Goal: Use online tool/utility: Utilize a website feature to perform a specific function

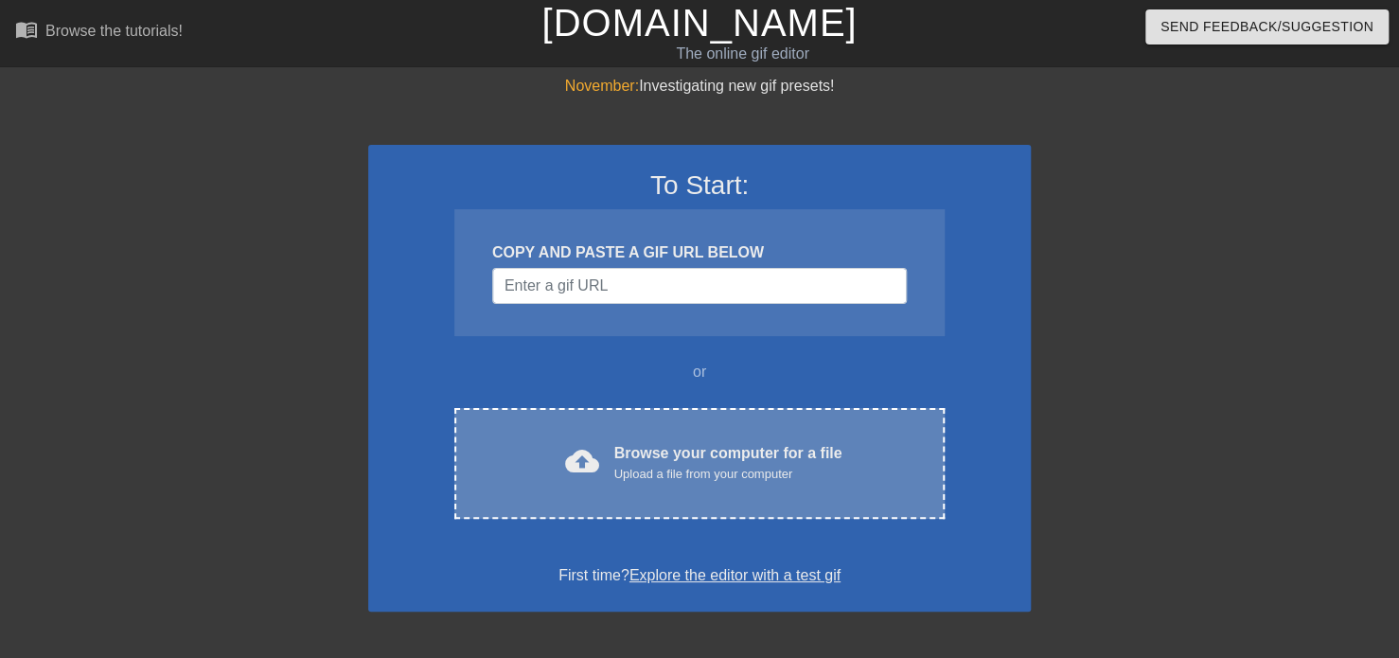
click at [627, 455] on div "Browse your computer for a file Upload a file from your computer" at bounding box center [728, 463] width 228 height 42
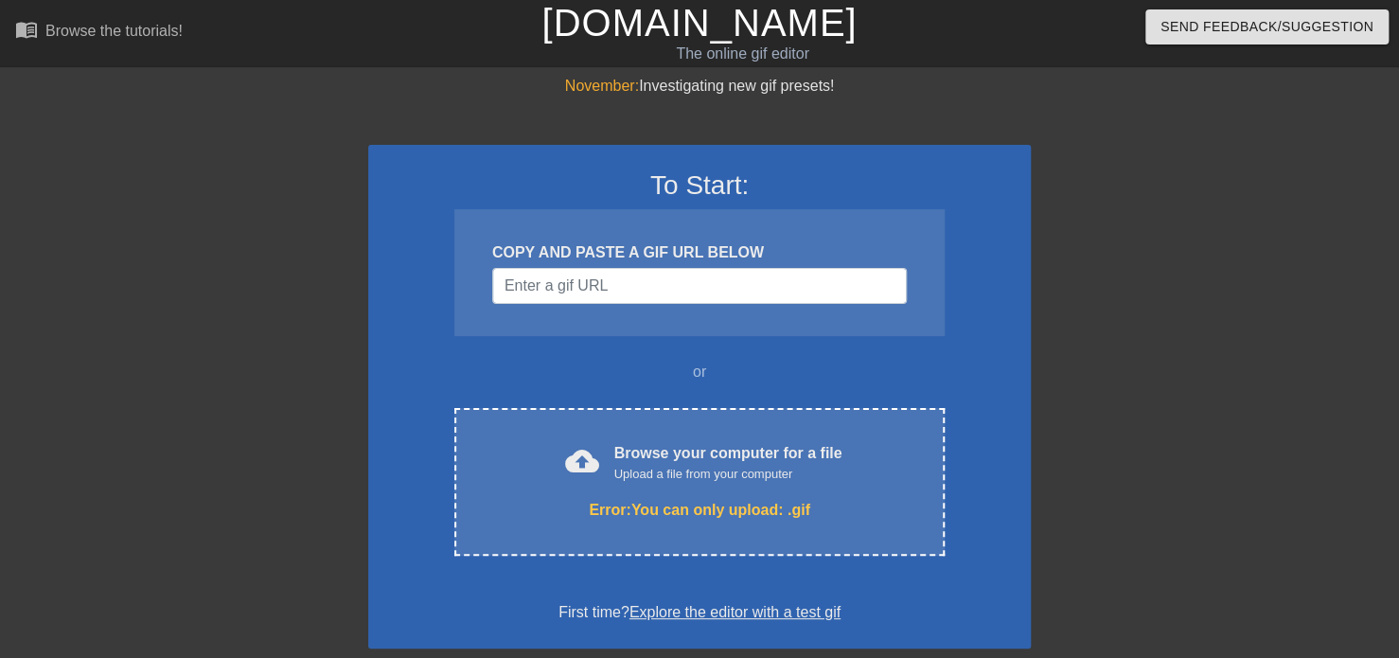
click at [574, 258] on div "COPY AND PASTE A GIF URL BELOW" at bounding box center [699, 252] width 415 height 23
click at [553, 301] on input "Username" at bounding box center [699, 286] width 415 height 36
paste input "https://images-ext-1.discordapp.net/external/EnvmsblN0NTBQtWjbJSLunn53FTklCwDqm…"
type input "https://images-ext-1.discordapp.net/external/EnvmsblN0NTBQtWjbJSLunn53FTklCwDqm…"
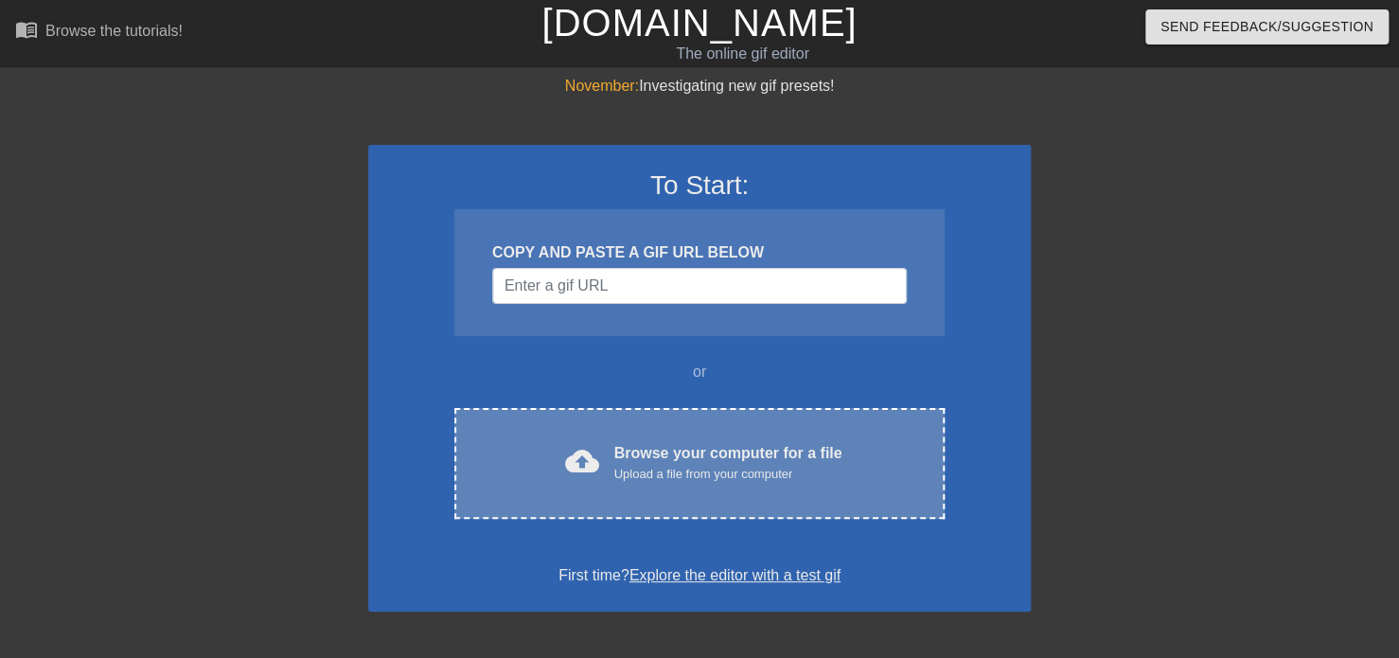
click at [605, 455] on div "cloud_upload Browse your computer for a file Upload a file from your computer" at bounding box center [699, 463] width 411 height 43
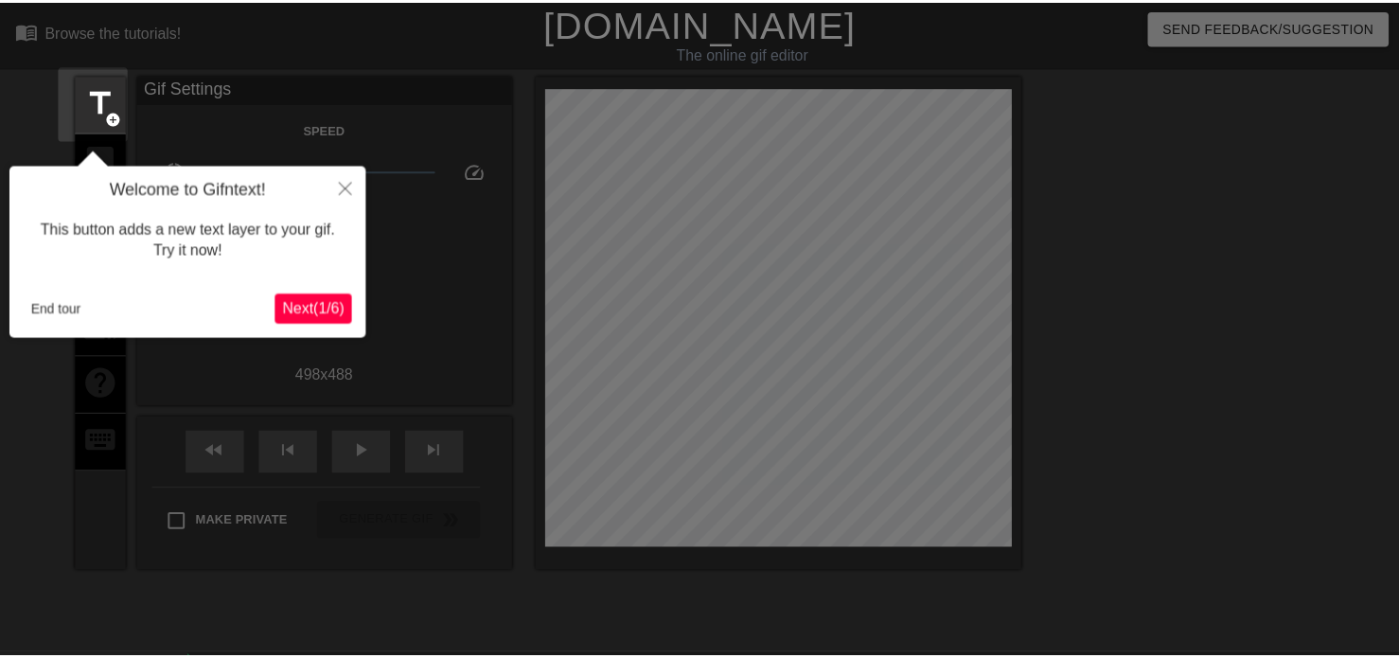
scroll to position [45, 0]
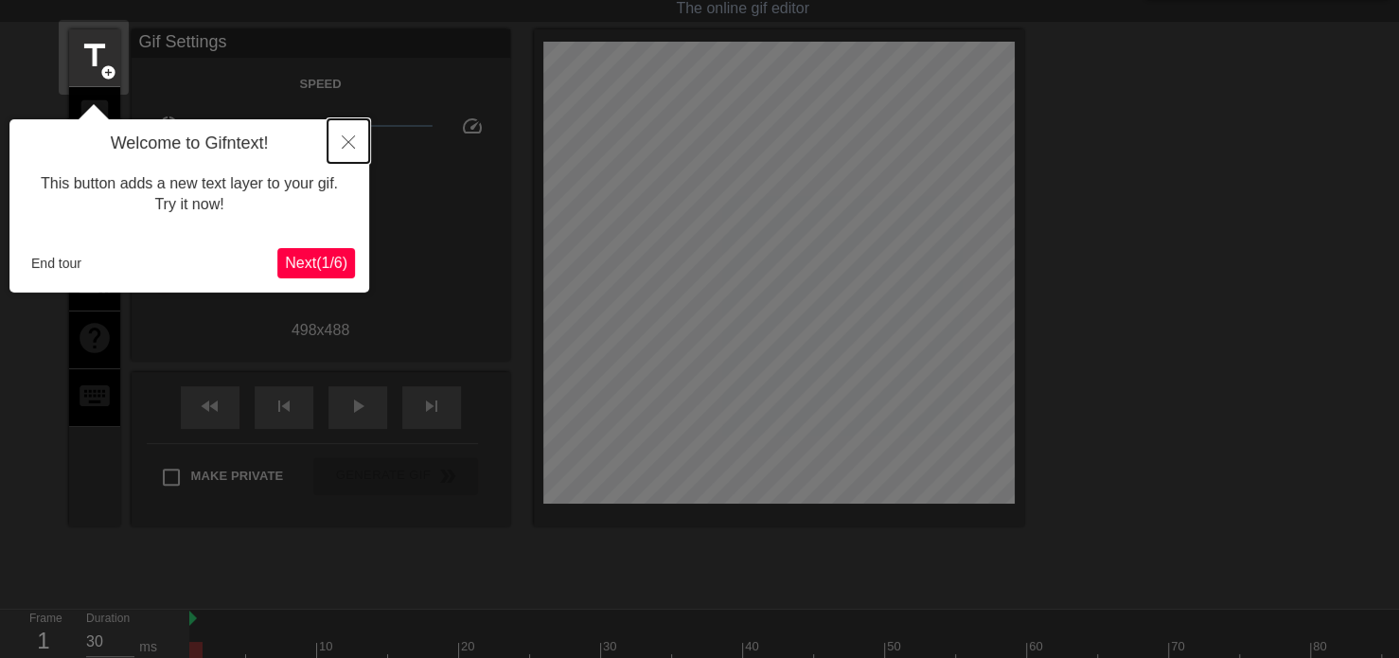
click at [344, 134] on button "Close" at bounding box center [348, 141] width 42 height 44
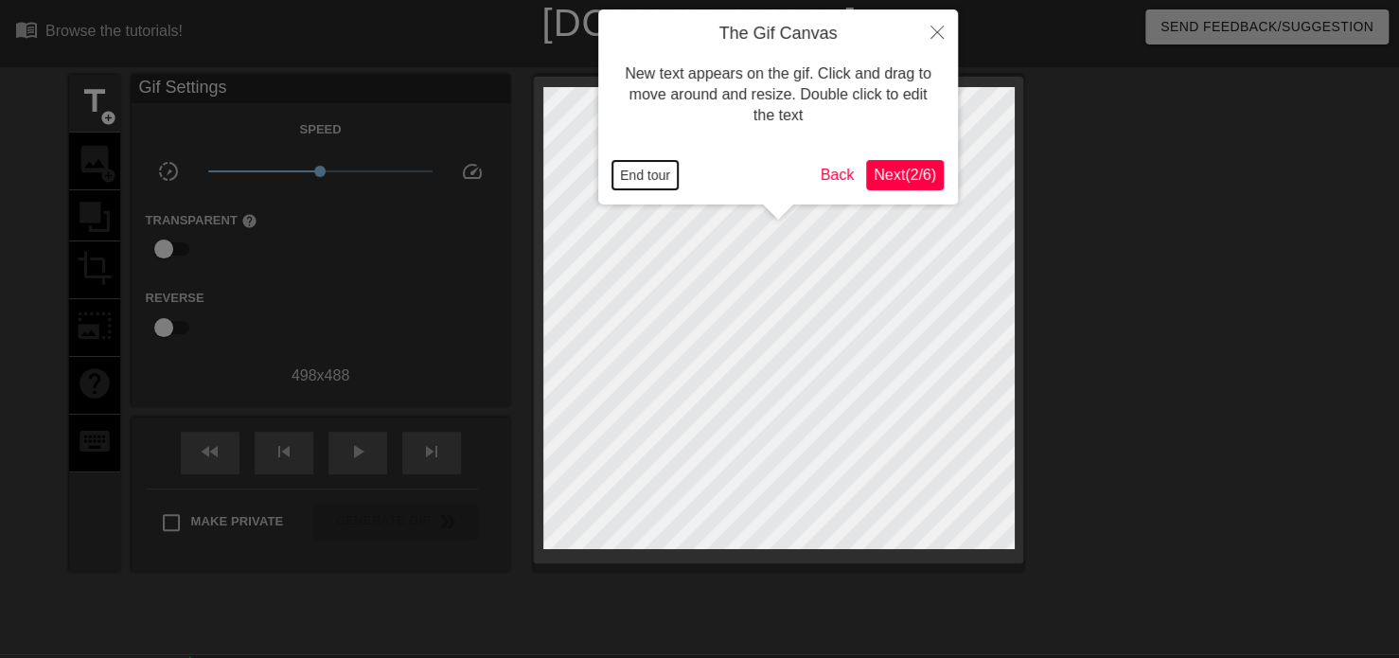
click at [635, 179] on button "End tour" at bounding box center [644, 175] width 65 height 28
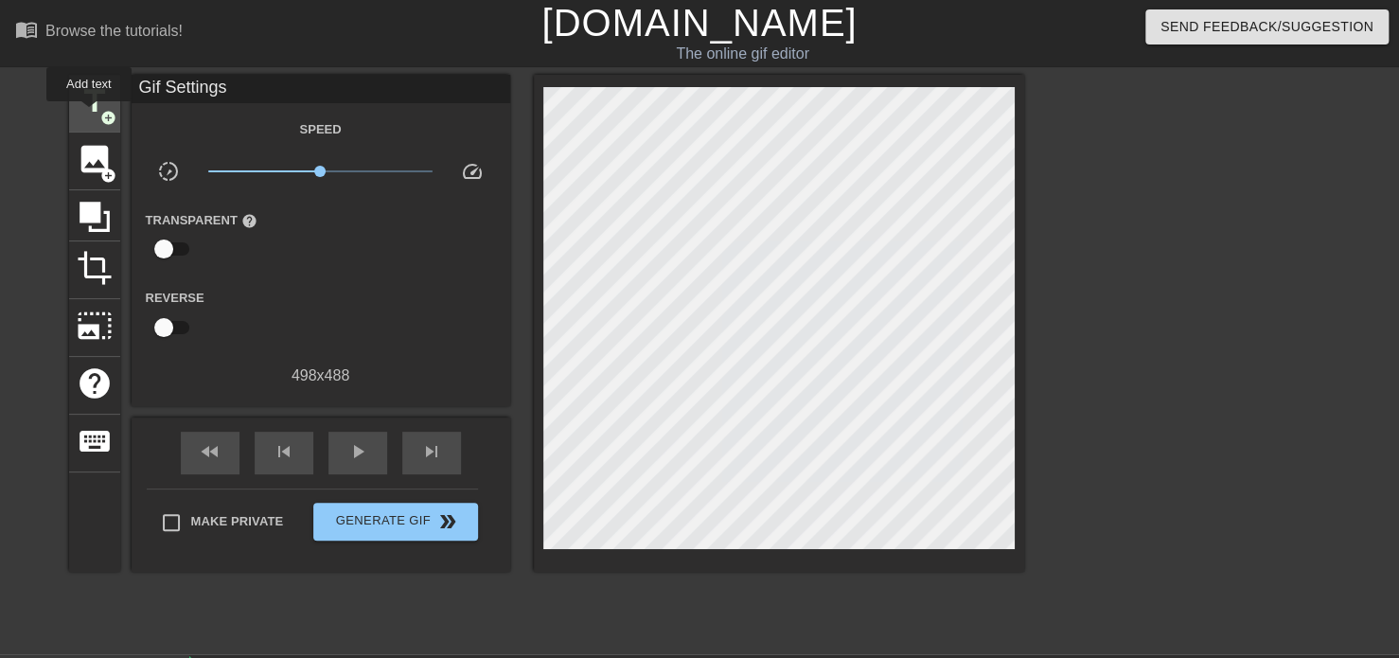
click at [89, 115] on span "title" at bounding box center [95, 101] width 36 height 36
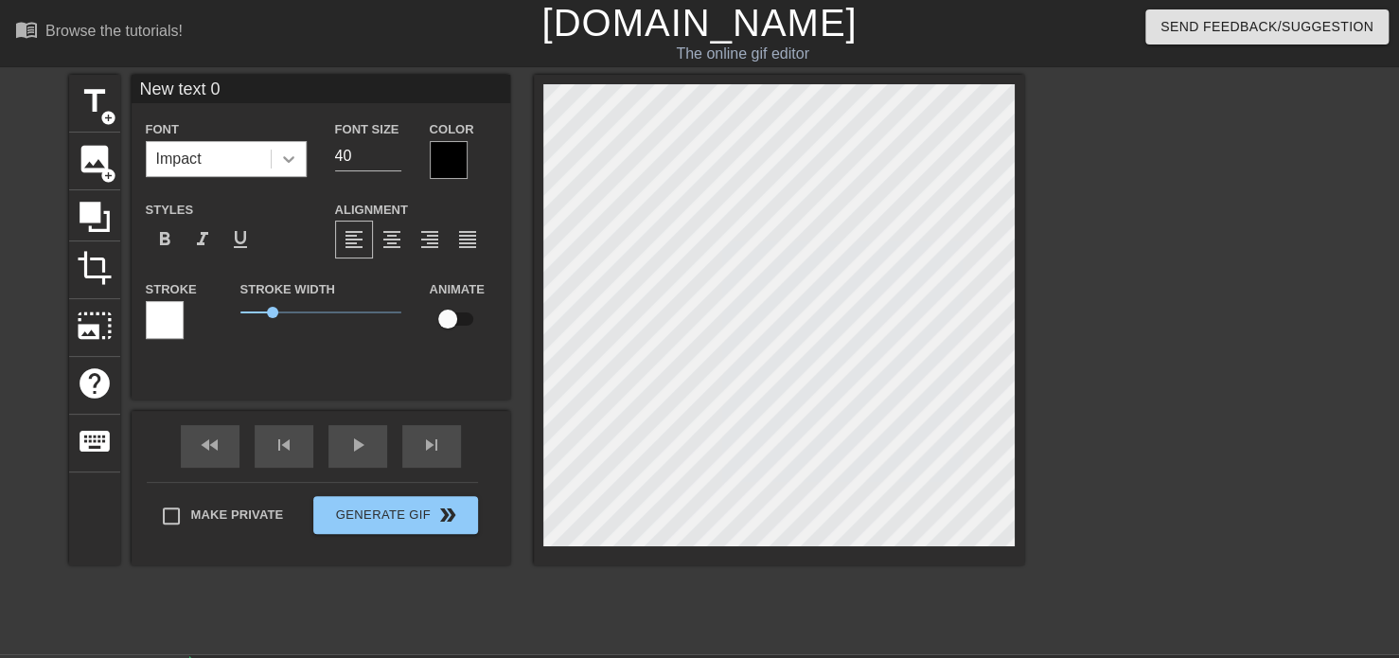
click at [280, 157] on icon at bounding box center [288, 159] width 19 height 19
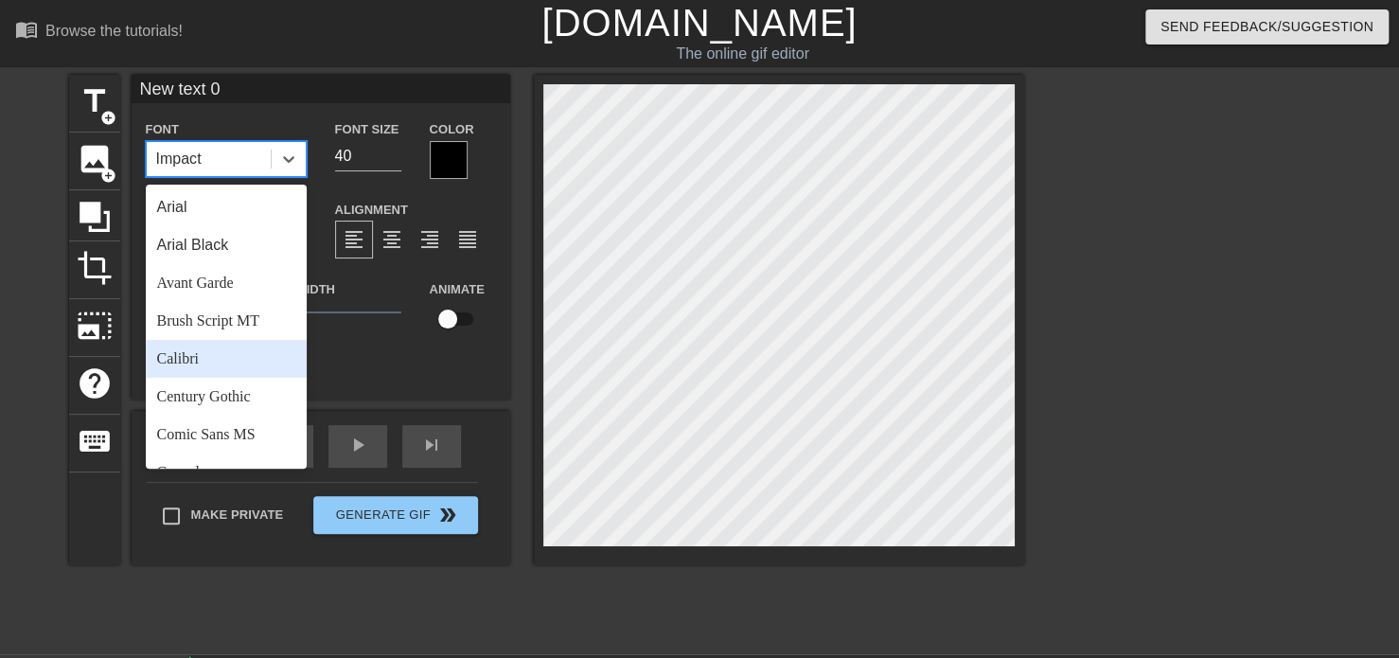
click at [228, 345] on div "Calibri" at bounding box center [226, 359] width 161 height 38
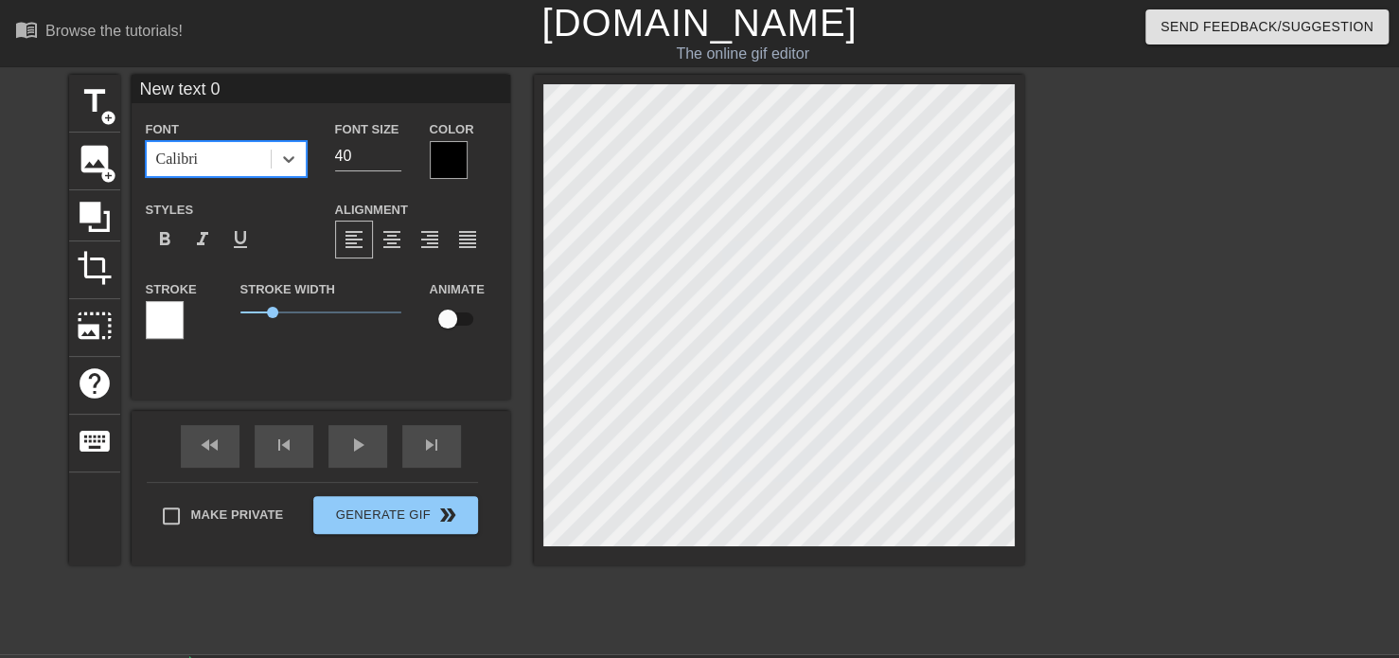
click at [435, 160] on div at bounding box center [449, 160] width 38 height 38
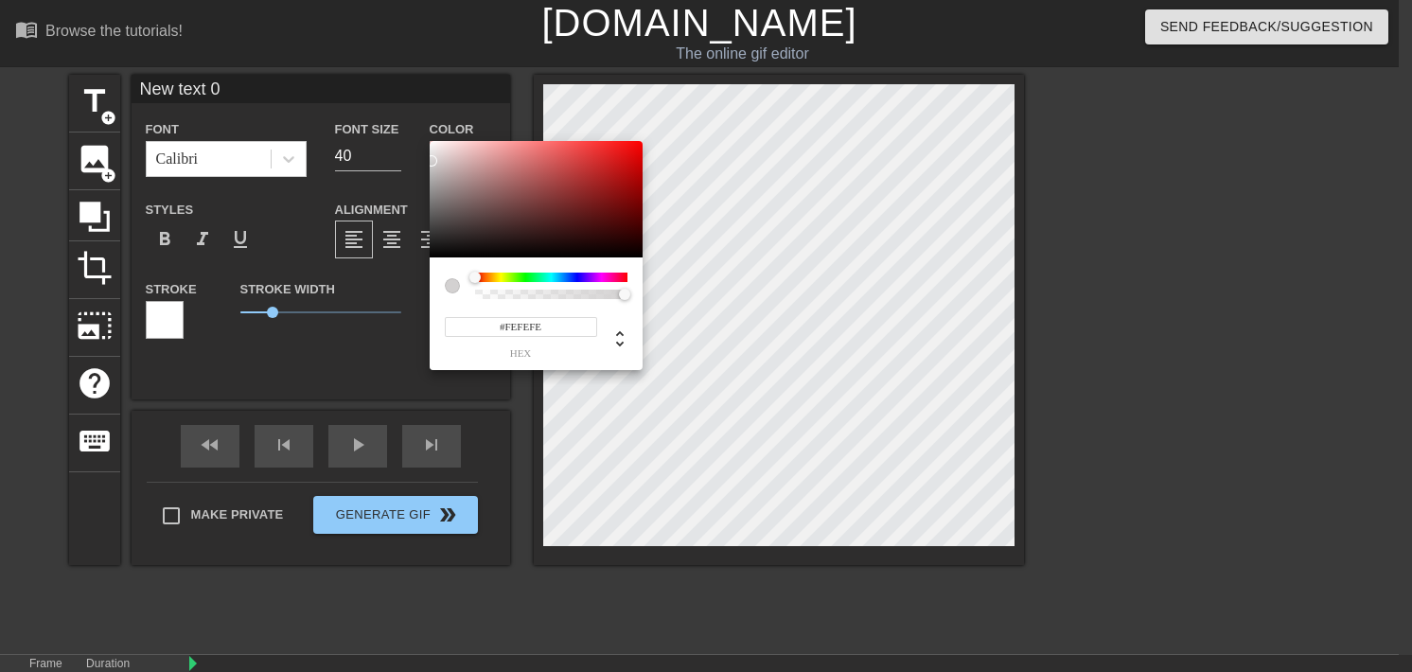
type input "#FFFFFF"
drag, startPoint x: 435, startPoint y: 173, endPoint x: 362, endPoint y: 122, distance: 89.0
click at [413, 101] on div "#FFFFFF hex" at bounding box center [706, 336] width 1412 height 672
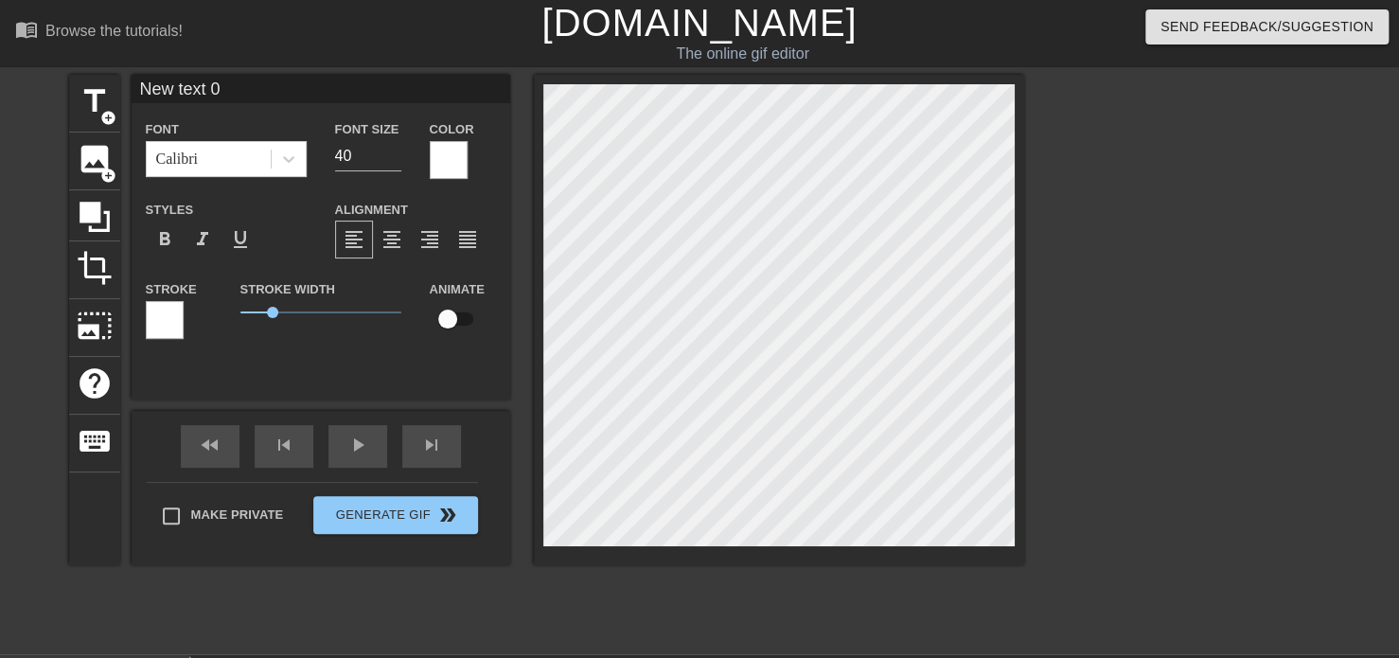
click at [156, 313] on div at bounding box center [165, 320] width 38 height 38
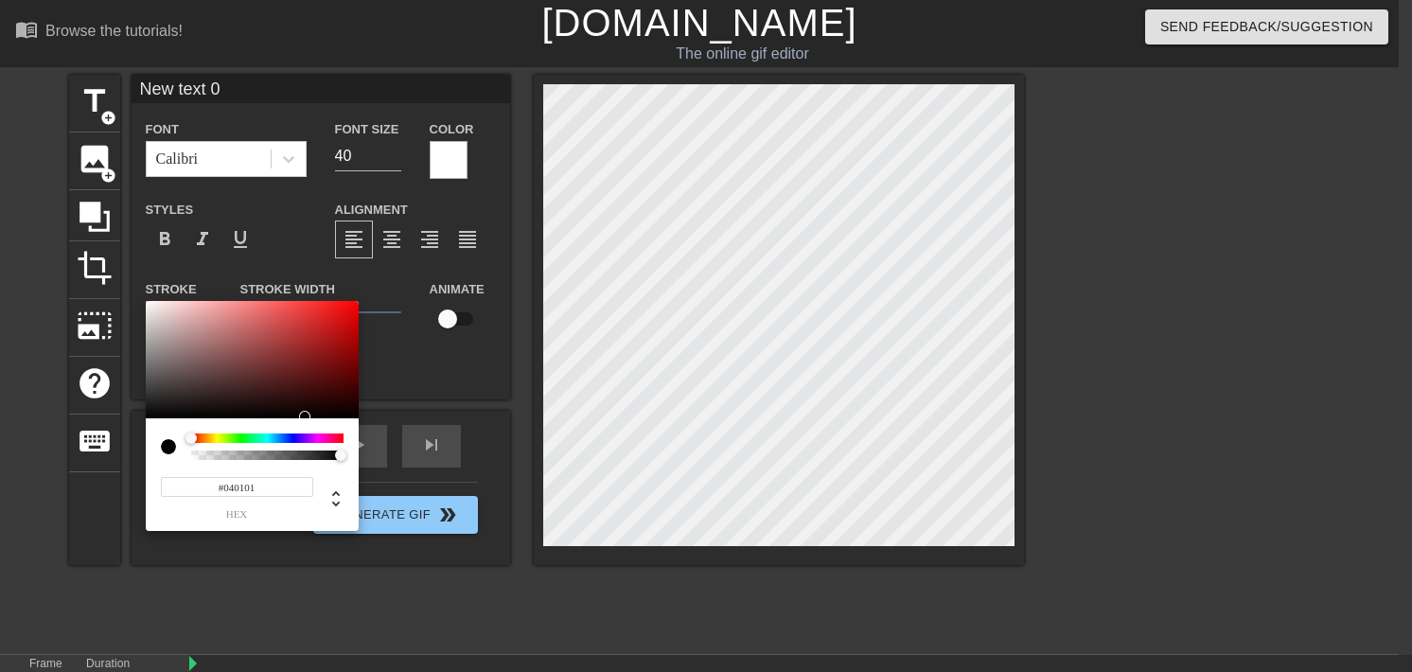
type input "#000000"
drag, startPoint x: 306, startPoint y: 414, endPoint x: 450, endPoint y: 453, distance: 149.2
click at [450, 453] on div "#000000 hex" at bounding box center [706, 336] width 1412 height 672
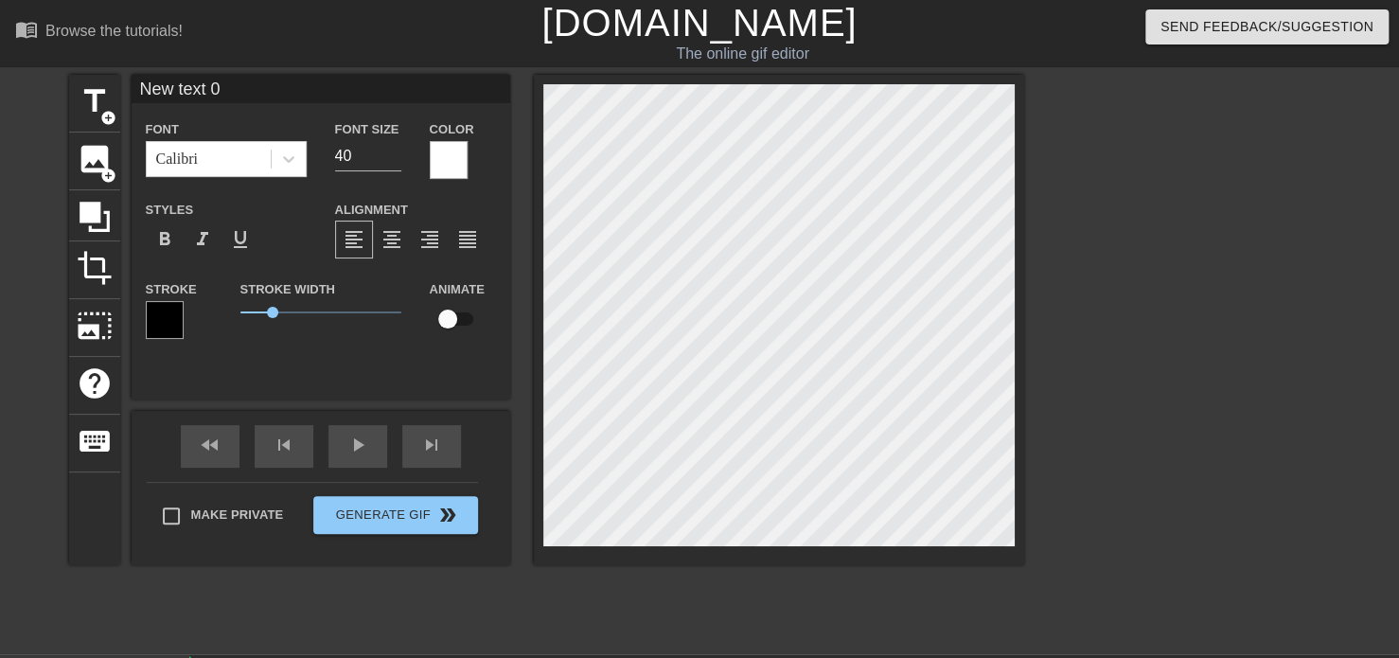
drag, startPoint x: 275, startPoint y: 87, endPoint x: -42, endPoint y: 123, distance: 319.1
click at [0, 123] on html "menu_book Browse the tutorials! [DOMAIN_NAME] The online gif editor Send Feedba…" at bounding box center [699, 377] width 1399 height 754
type input "how i feel asking for things"
click at [408, 86] on input "how i feel asking for things" at bounding box center [321, 89] width 379 height 28
type input "30"
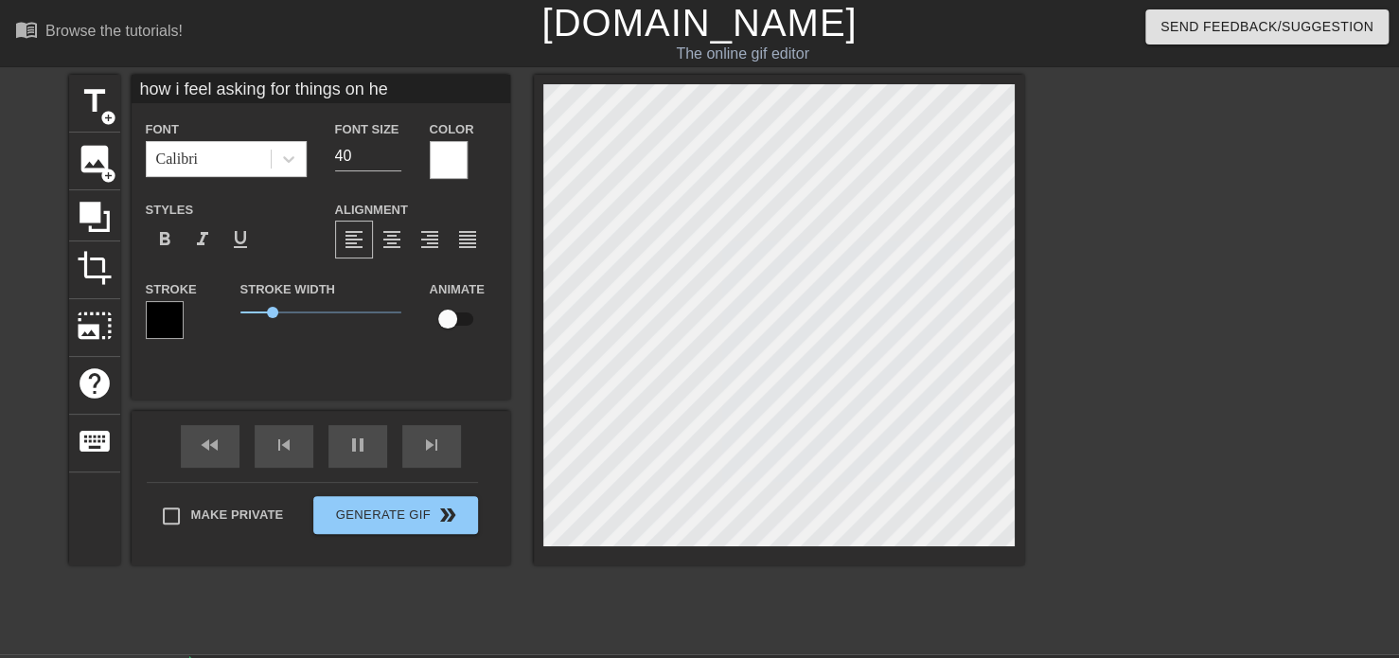
type input "how i feel asking for things on her"
type input "30"
type input "how i feel asking for things on her"
type input "40"
type input "how i feel asking for things on he"
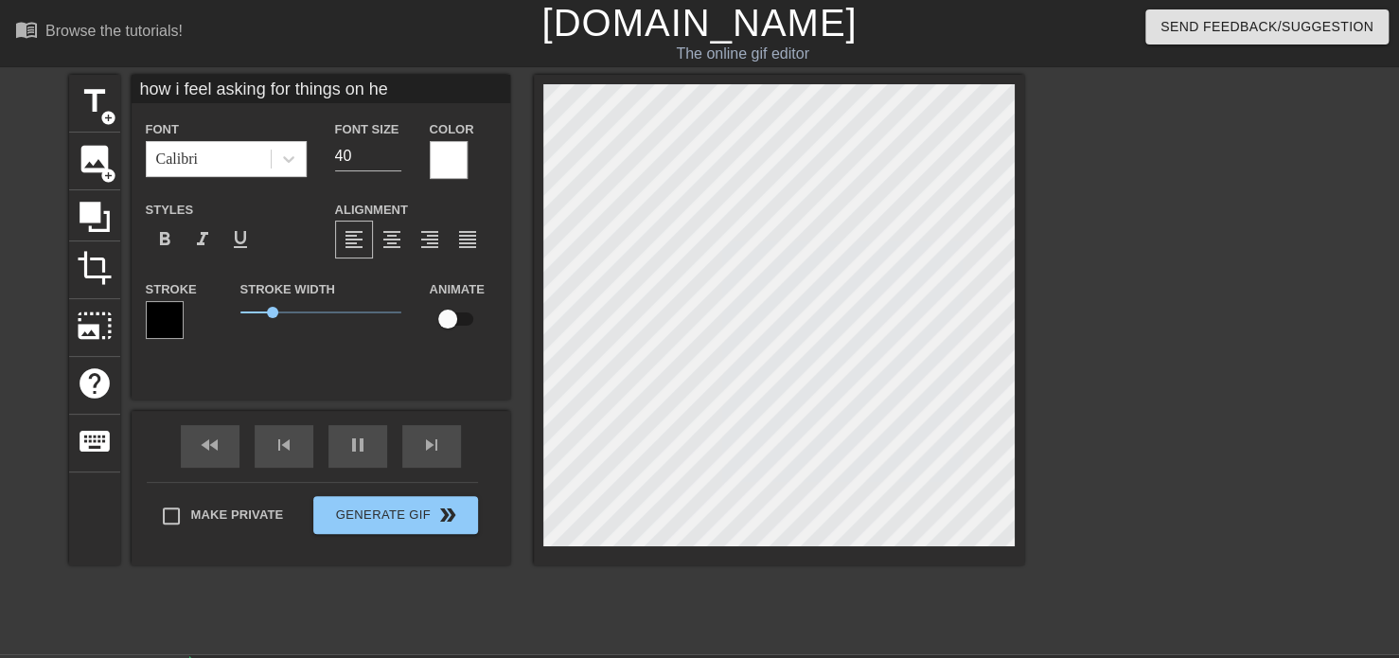
type input "30"
type input "how i feel asking for thing"
type input "30"
type input "how i feel asking for things"
click at [408, 86] on input "how i feel asking for things" at bounding box center [321, 89] width 379 height 28
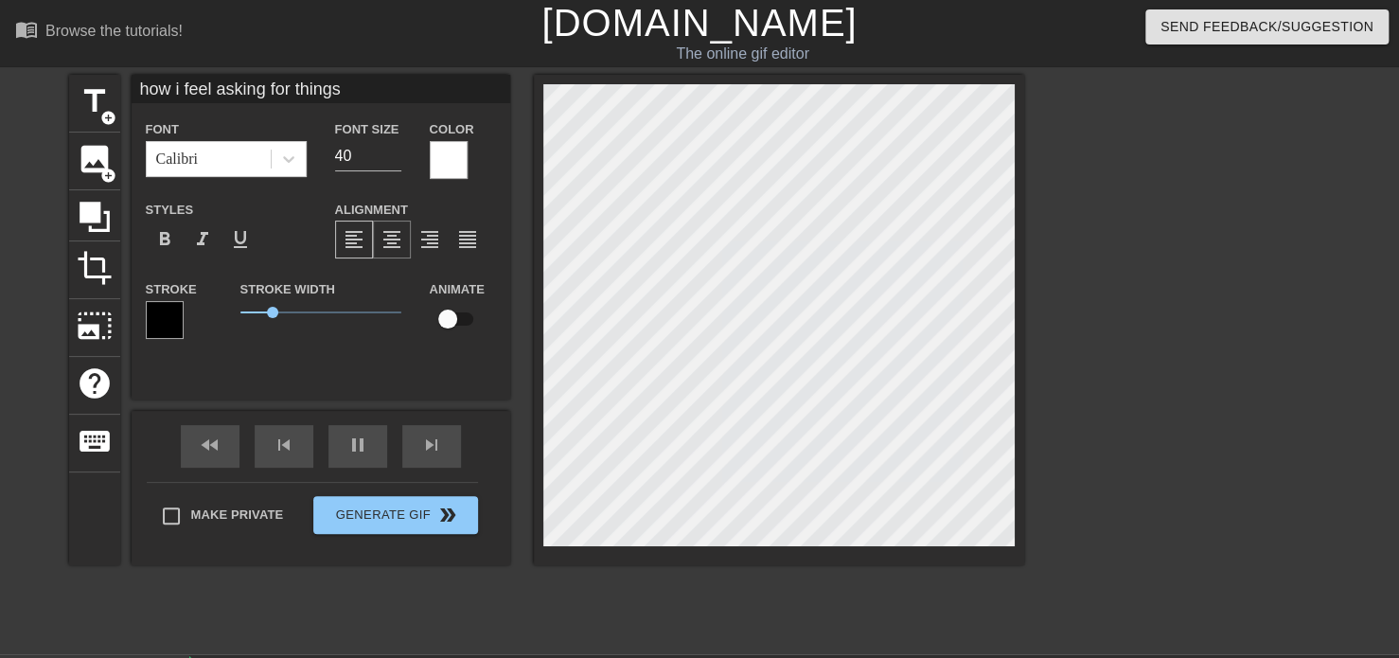
click at [383, 239] on span "format_align_center" at bounding box center [391, 239] width 23 height 23
type input "30"
click at [350, 89] on input "how i feel asking for things" at bounding box center [321, 89] width 379 height 28
type input "how i feel asking for things"
type input "30"
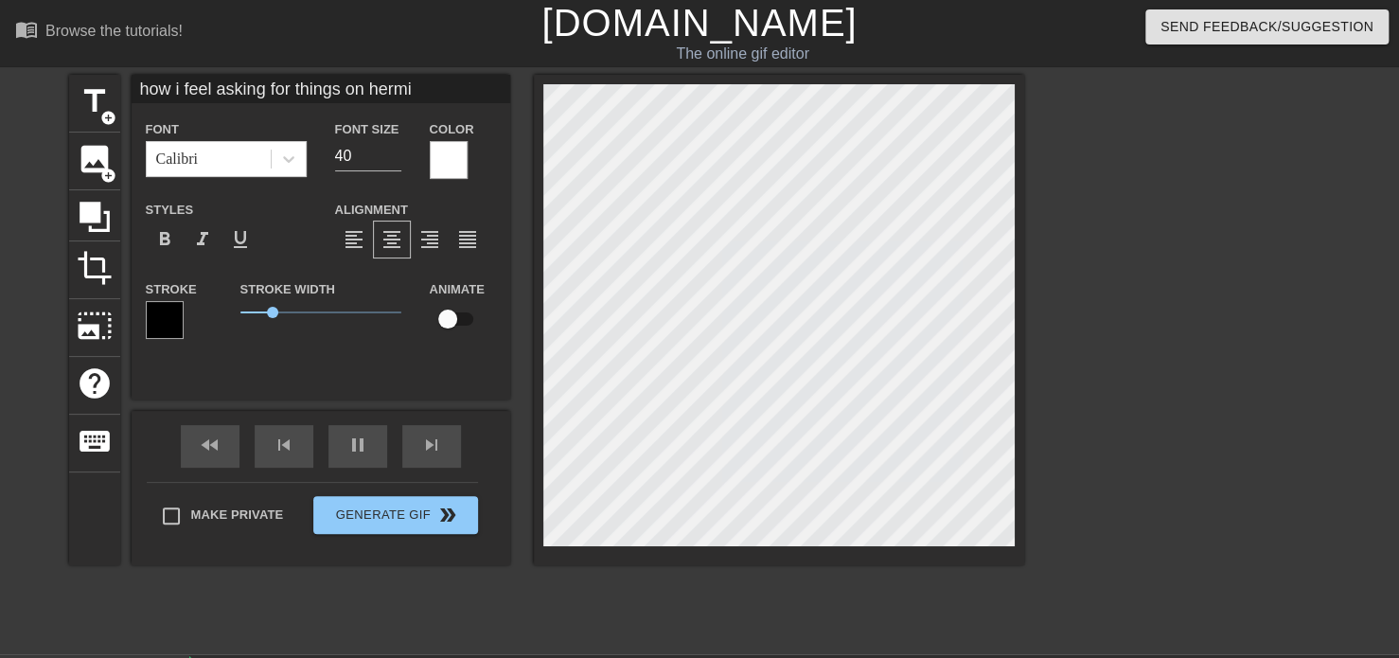
type input "how i feel asking for things on hermit"
type input "30"
type input "how i feel asking for things on hermitbudget"
type input "30"
type input "how i feel asking for things on hermitbudget"
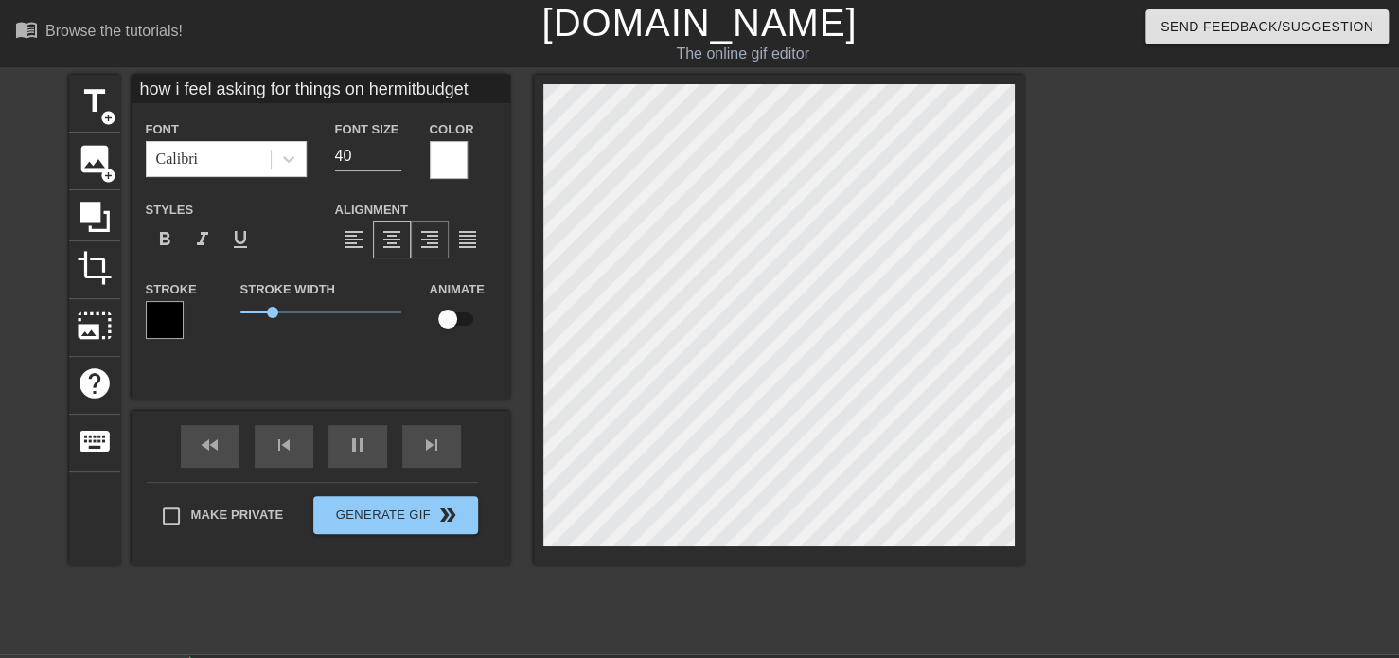
click at [443, 236] on div "format_align_right" at bounding box center [430, 240] width 38 height 38
click at [470, 233] on span "format_align_justify" at bounding box center [467, 239] width 23 height 23
click at [380, 232] on span "format_align_center" at bounding box center [391, 239] width 23 height 23
type input "30"
click at [395, 160] on input "39" at bounding box center [368, 156] width 66 height 30
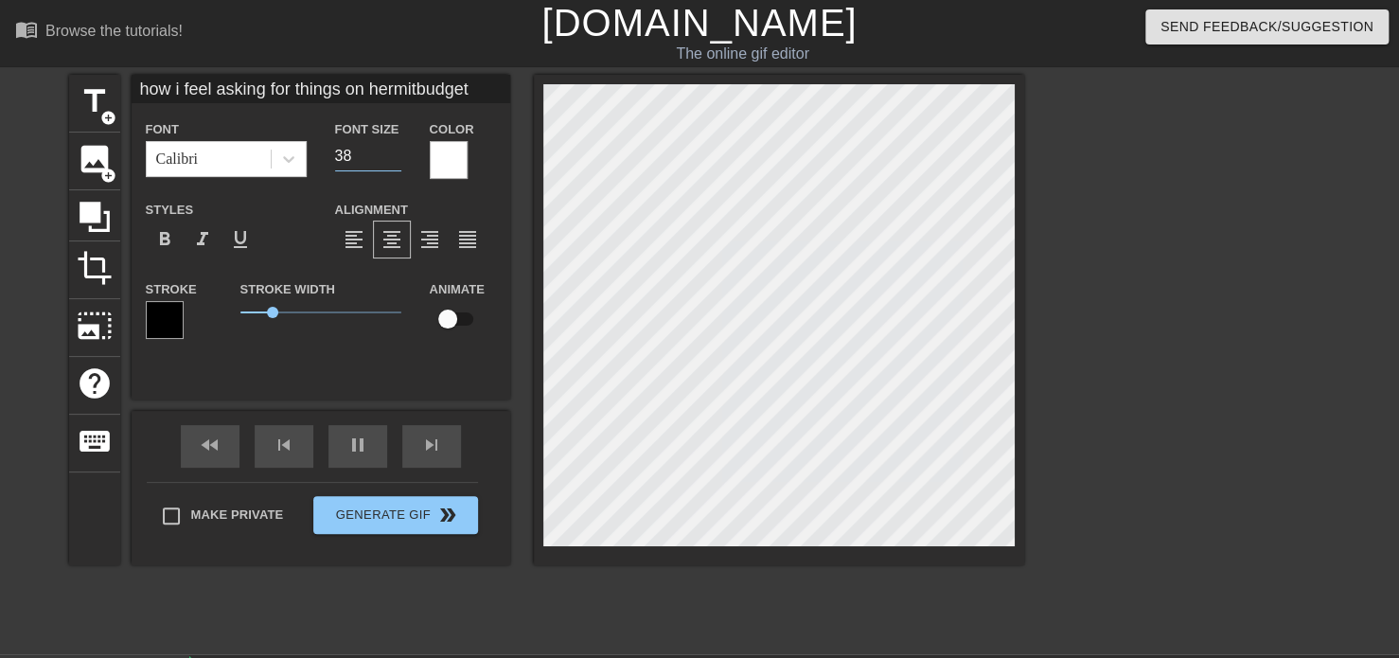
click at [395, 160] on input "38" at bounding box center [368, 156] width 66 height 30
click at [395, 160] on input "37" at bounding box center [368, 156] width 66 height 30
type input "36"
click at [395, 160] on input "36" at bounding box center [368, 156] width 66 height 30
type input "30"
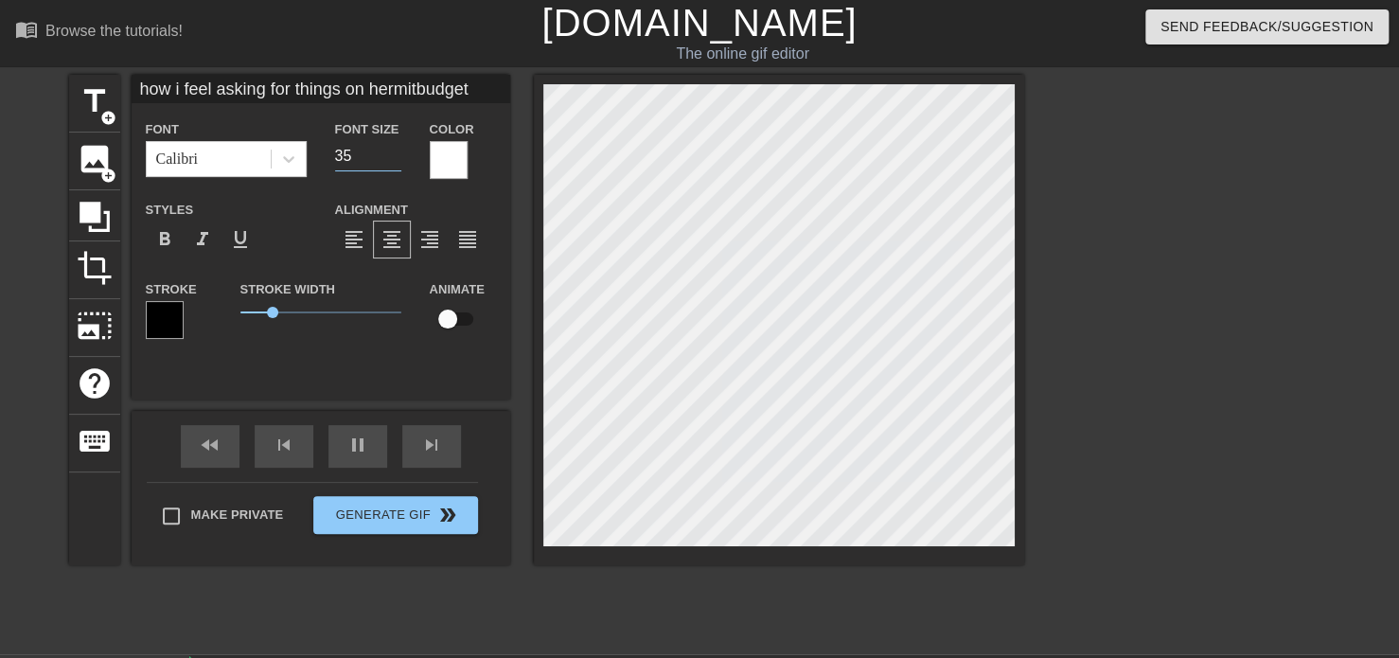
click at [396, 157] on input "35" at bounding box center [368, 156] width 66 height 30
click at [396, 157] on input "34" at bounding box center [368, 156] width 66 height 30
click at [396, 157] on input "33" at bounding box center [368, 156] width 66 height 30
click at [396, 157] on input "32" at bounding box center [368, 156] width 66 height 30
click at [396, 157] on input "31" at bounding box center [368, 156] width 66 height 30
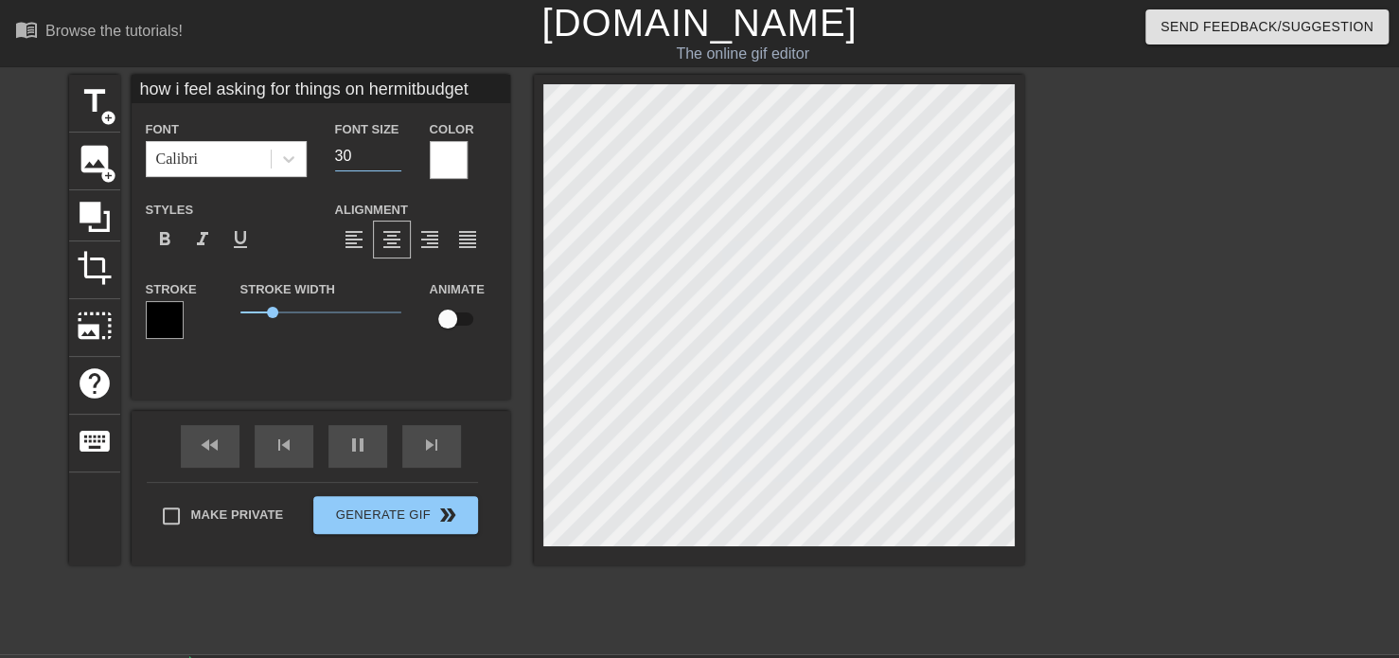
type input "30"
click at [396, 157] on input "30" at bounding box center [368, 156] width 66 height 30
type input "40"
type input "29"
type input "30"
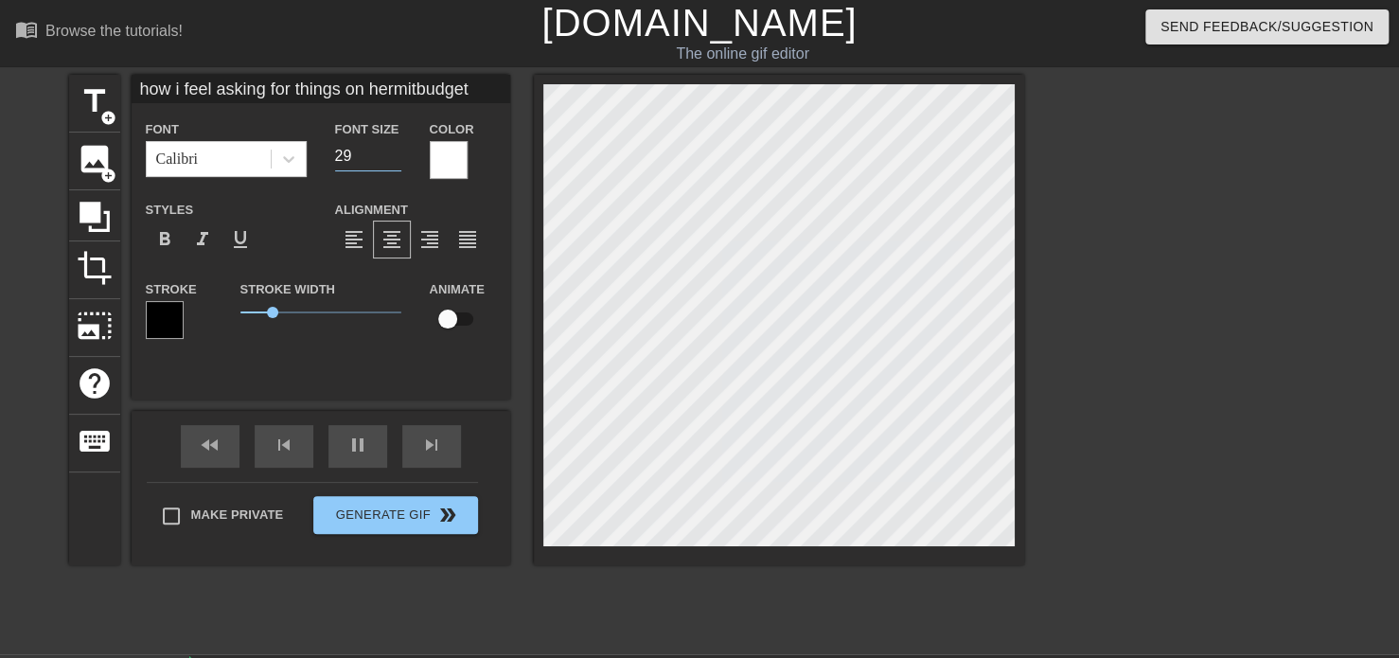
click at [396, 157] on input "29" at bounding box center [368, 156] width 66 height 30
click at [396, 157] on input "28" at bounding box center [368, 156] width 66 height 30
click at [396, 157] on input "27" at bounding box center [368, 156] width 66 height 30
type input "26"
click at [396, 157] on input "26" at bounding box center [368, 156] width 66 height 30
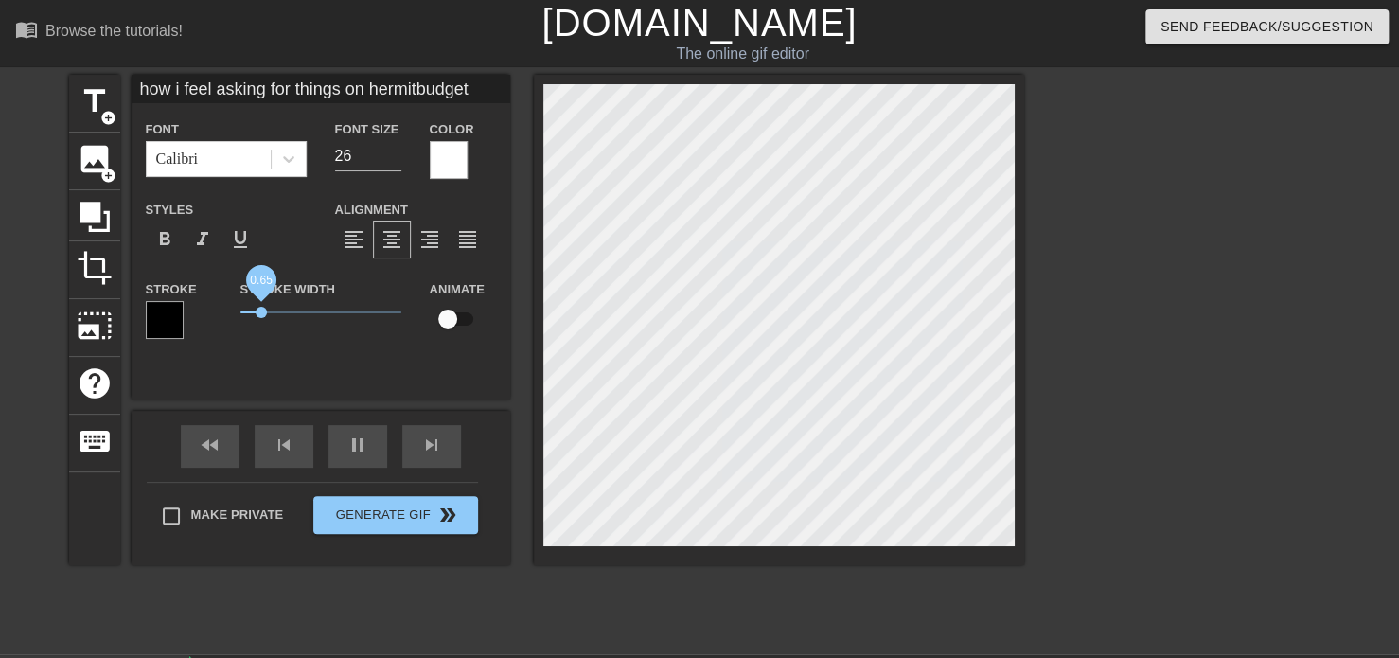
drag, startPoint x: 274, startPoint y: 311, endPoint x: 261, endPoint y: 314, distance: 12.6
click at [261, 314] on span "0.65" at bounding box center [261, 312] width 11 height 11
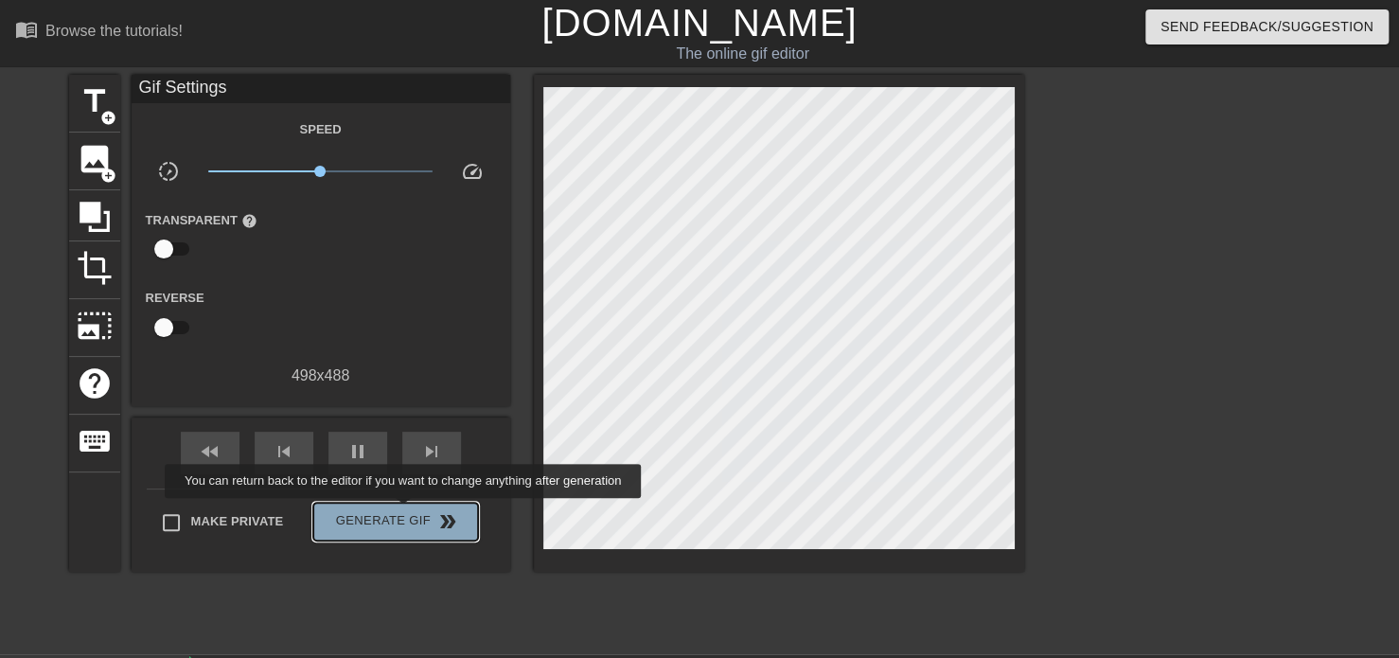
type input "30"
click at [405, 511] on span "Generate Gif double_arrow" at bounding box center [395, 521] width 149 height 23
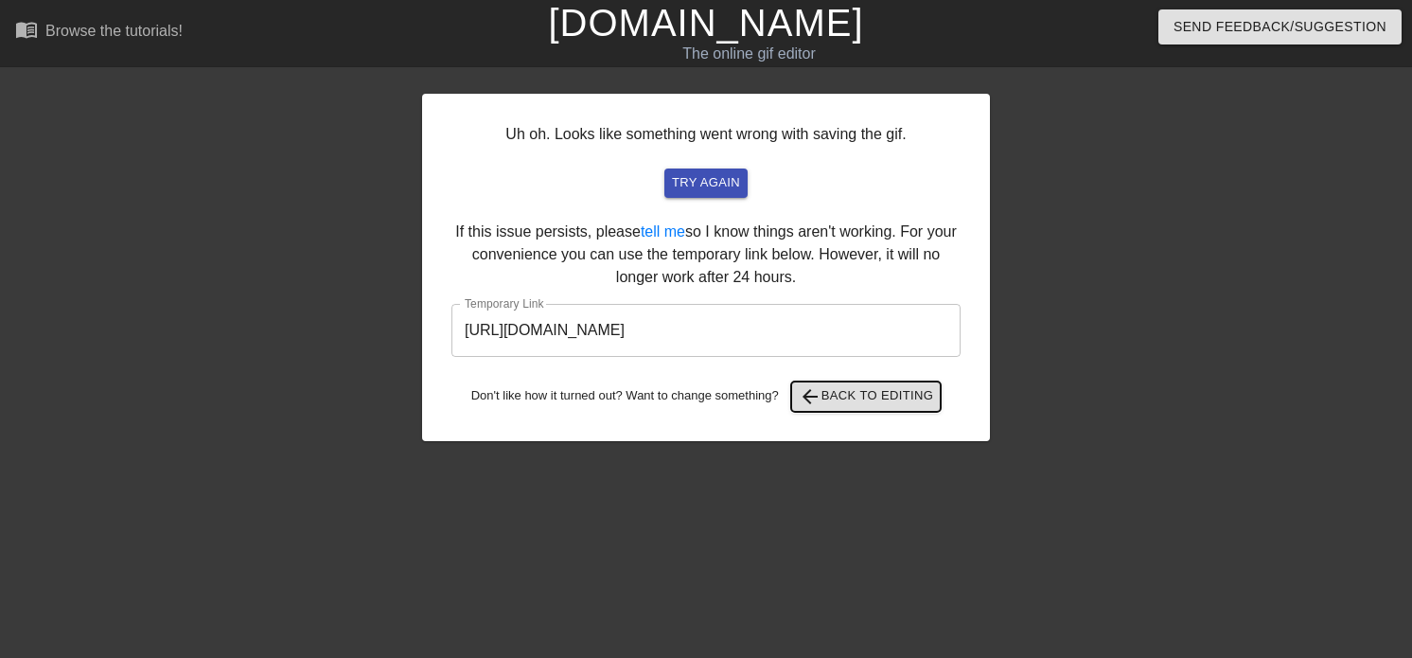
click at [868, 405] on span "arrow_back Back to Editing" at bounding box center [866, 396] width 135 height 23
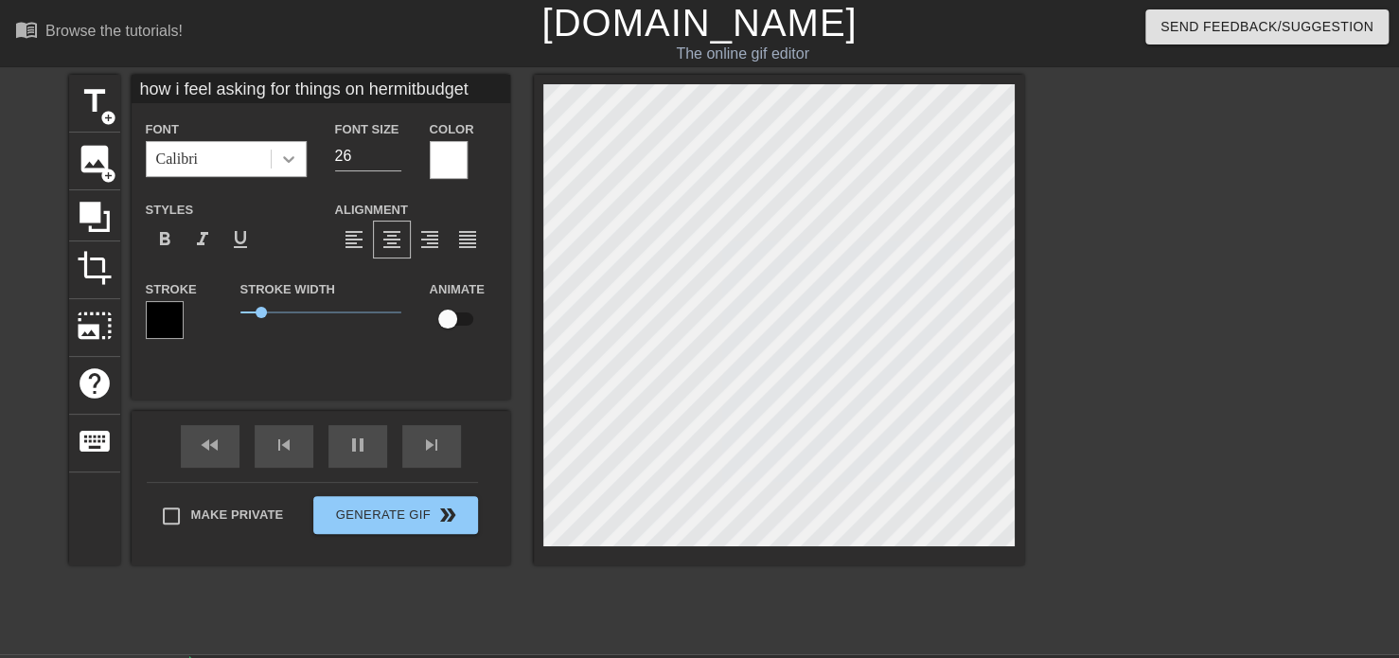
click at [292, 165] on icon at bounding box center [288, 159] width 19 height 19
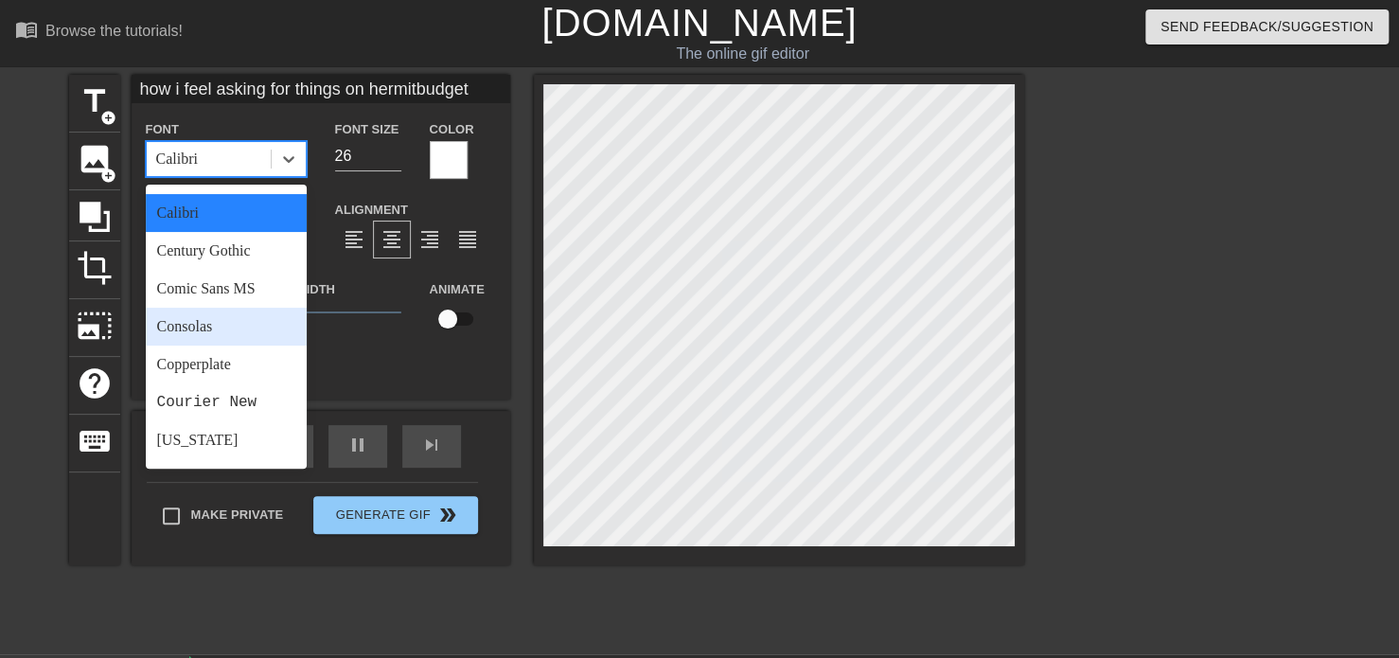
scroll to position [189, 0]
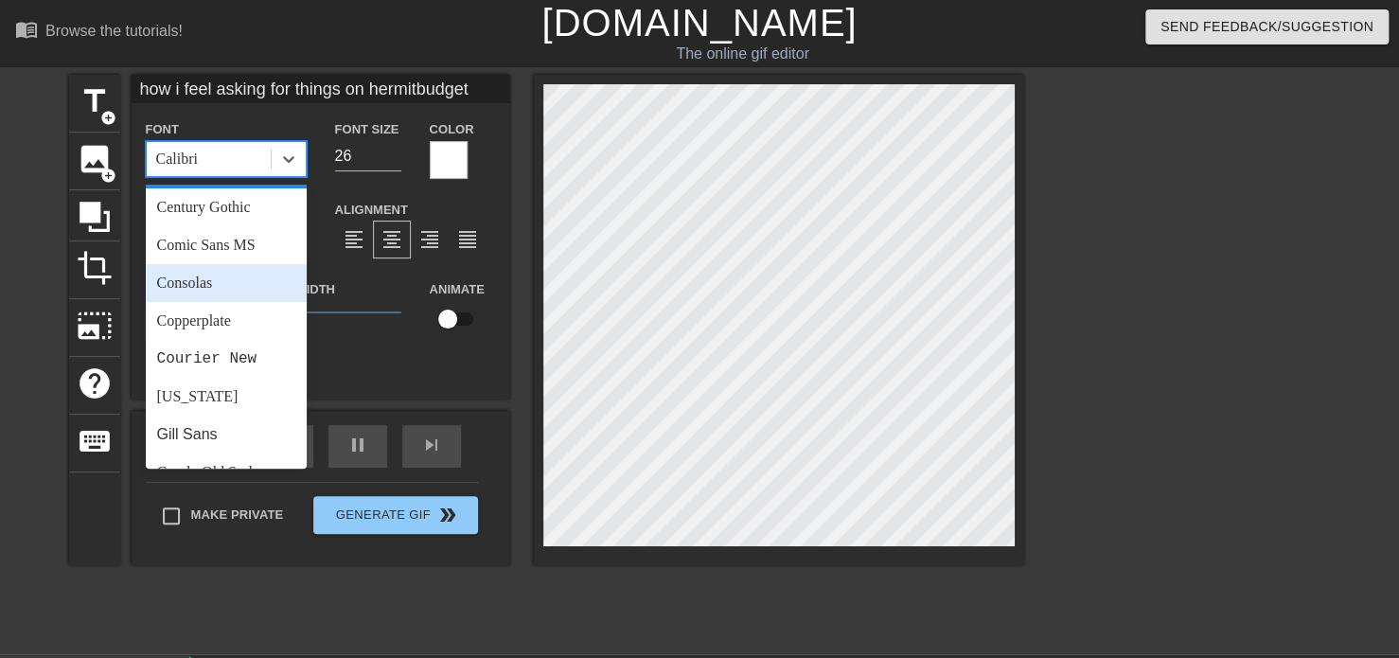
click at [203, 282] on div "Consolas" at bounding box center [226, 283] width 161 height 38
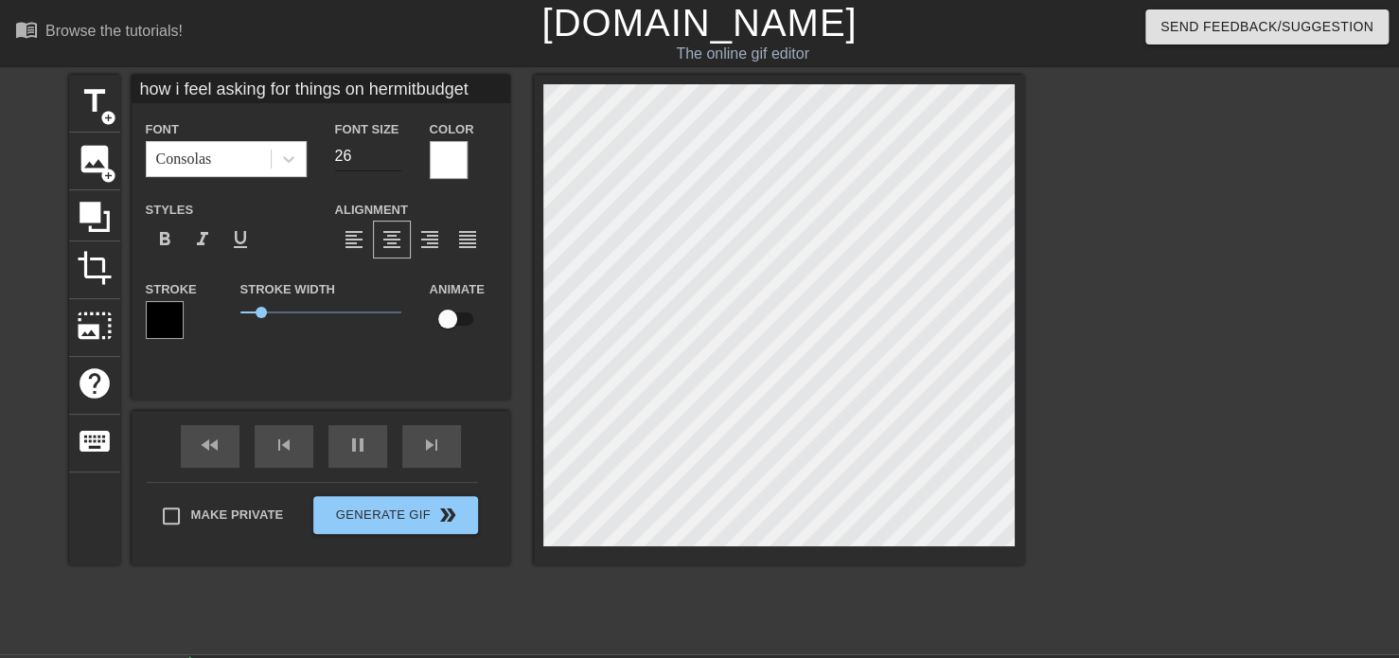
type input "30"
click at [395, 150] on input "27" at bounding box center [368, 156] width 66 height 30
click at [395, 150] on input "28" at bounding box center [368, 156] width 66 height 30
type input "29"
click at [395, 150] on input "29" at bounding box center [368, 156] width 66 height 30
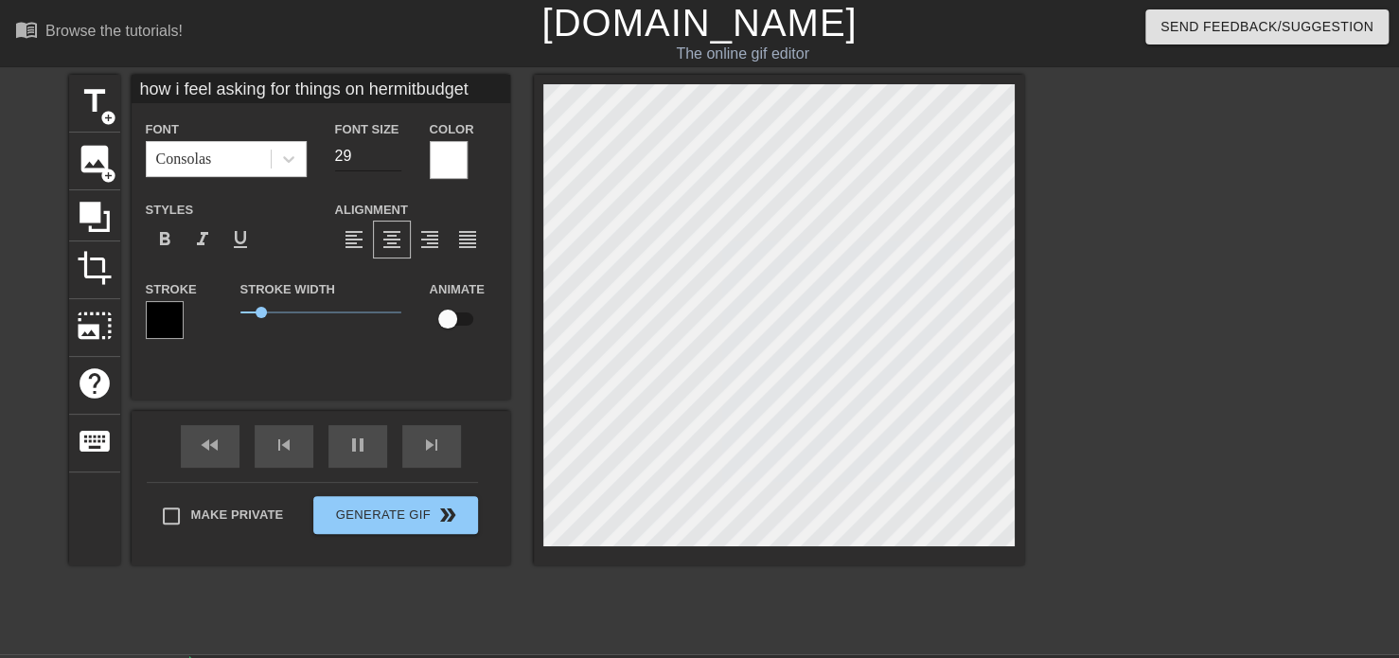
type input "30"
click at [395, 149] on input "30" at bounding box center [368, 156] width 66 height 30
type input "31"
click at [394, 149] on input "31" at bounding box center [368, 156] width 66 height 30
type input "30"
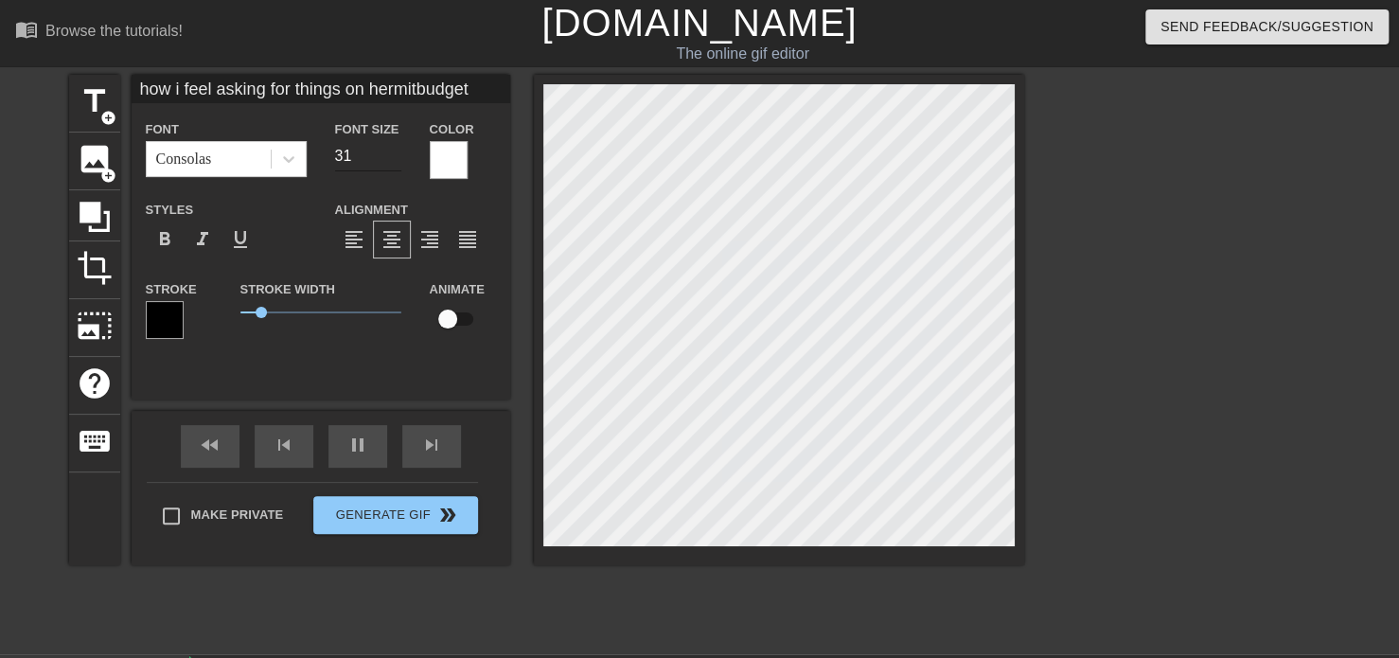
type input "32"
type input "40"
type input "32"
click at [396, 152] on input "32" at bounding box center [368, 156] width 66 height 30
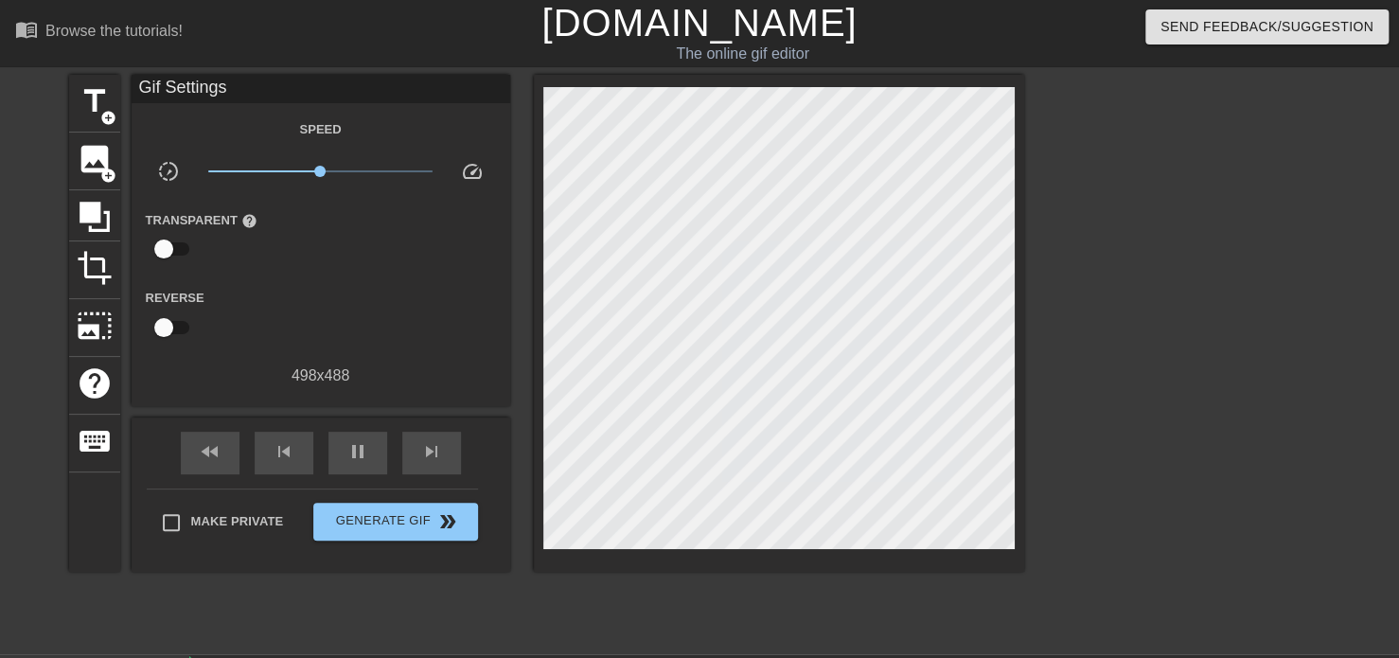
click at [1186, 431] on div at bounding box center [1189, 359] width 284 height 568
type input "30"
click at [164, 245] on input "checkbox" at bounding box center [164, 249] width 108 height 36
checkbox input "true"
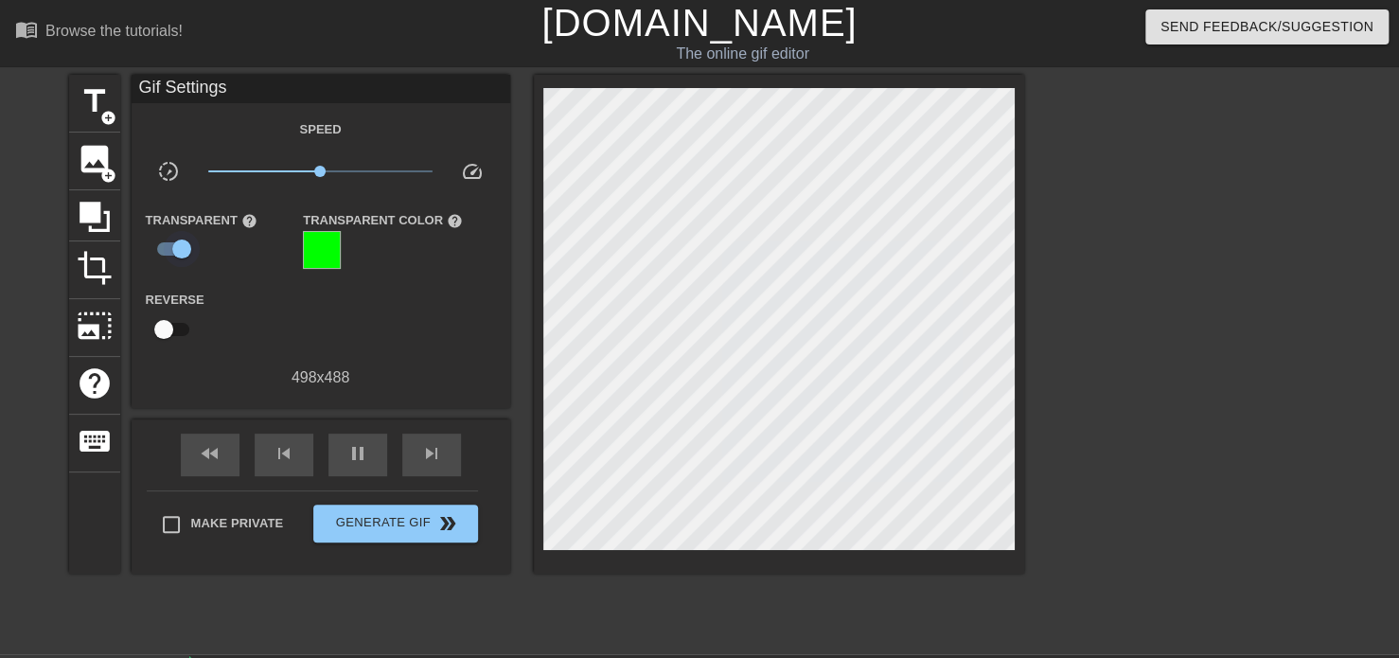
type input "30"
click at [178, 247] on input "checkbox" at bounding box center [182, 249] width 108 height 36
checkbox input "false"
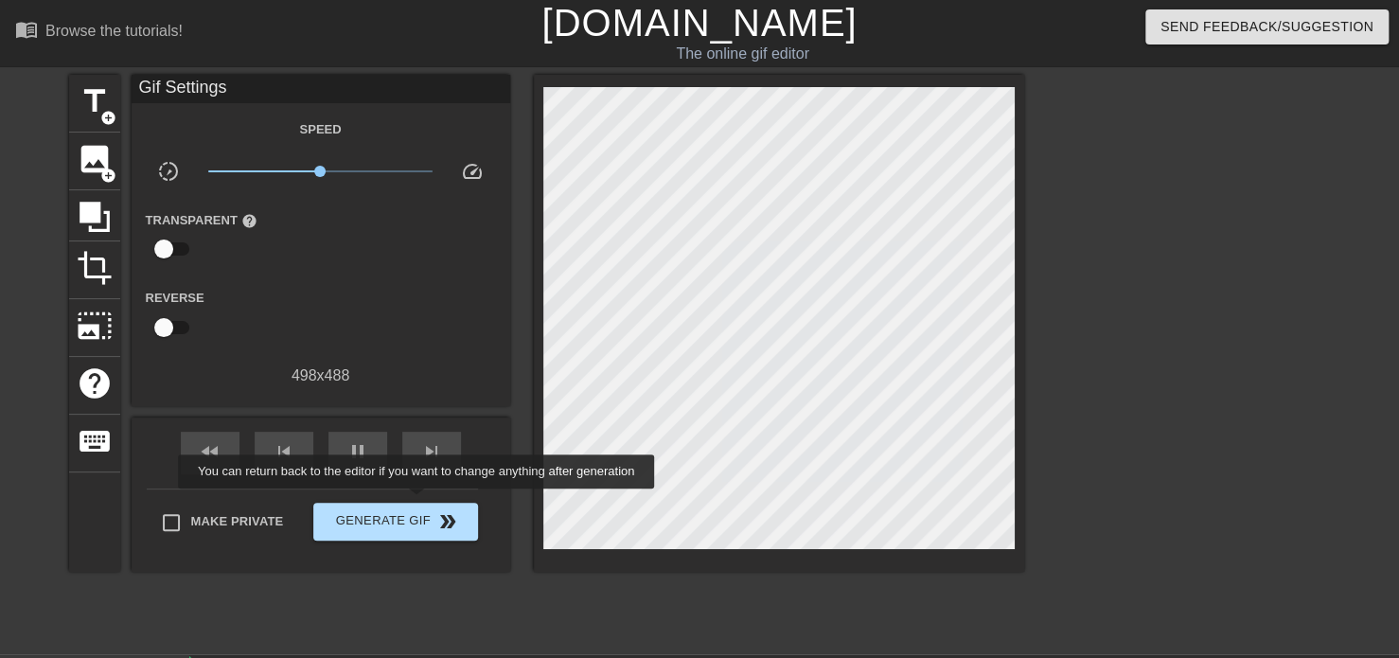
type input "30"
click at [415, 504] on button "Generate Gif double_arrow" at bounding box center [395, 522] width 164 height 38
